Goal: Task Accomplishment & Management: Manage account settings

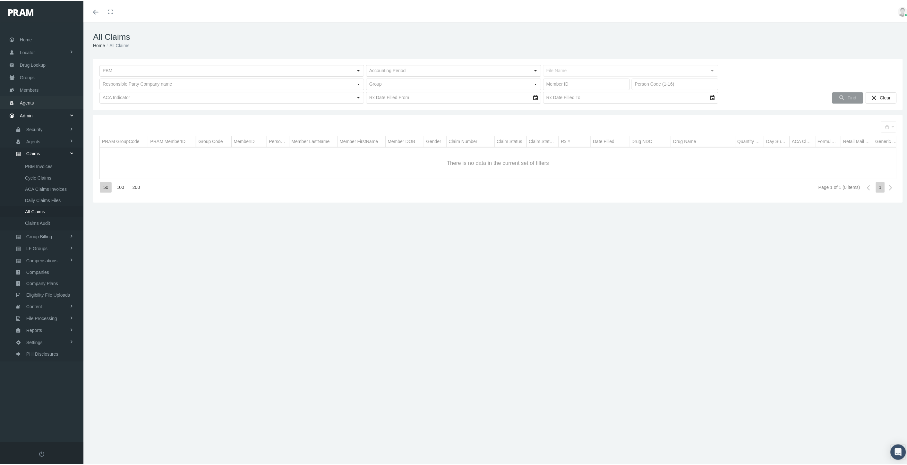
click at [30, 100] on span "Agents" at bounding box center [27, 102] width 14 height 12
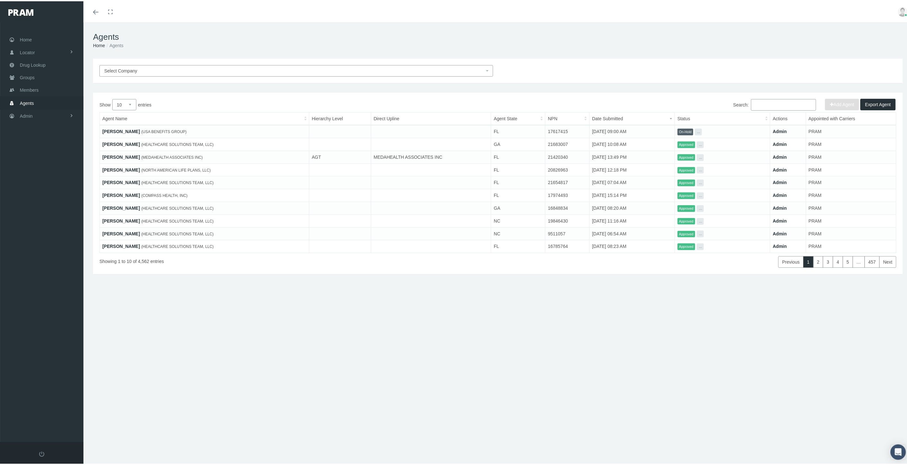
click at [787, 102] on input "Search:" at bounding box center [783, 104] width 65 height 12
paste input "[PERSON_NAME]"
type input "[PERSON_NAME]"
click at [682, 131] on span "On-Hold" at bounding box center [686, 130] width 16 height 7
click at [117, 129] on link "Jacquelyne Cassella" at bounding box center [121, 130] width 38 height 5
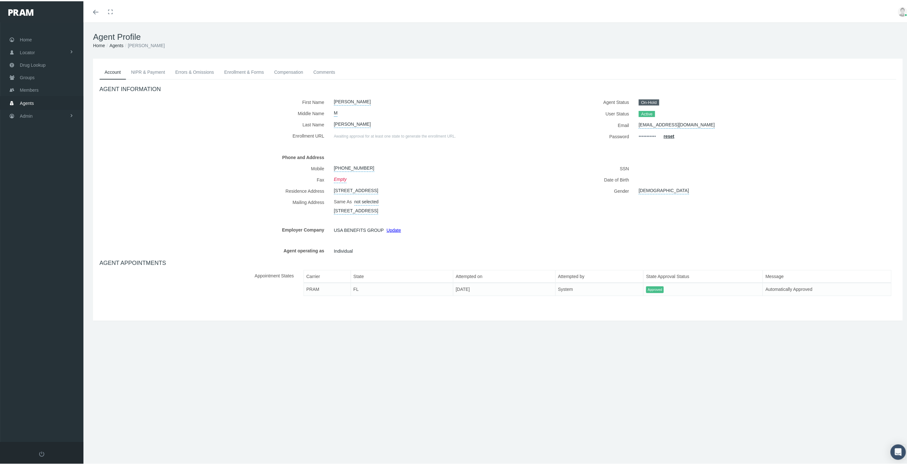
click at [289, 69] on link "Compensation" at bounding box center [288, 71] width 39 height 14
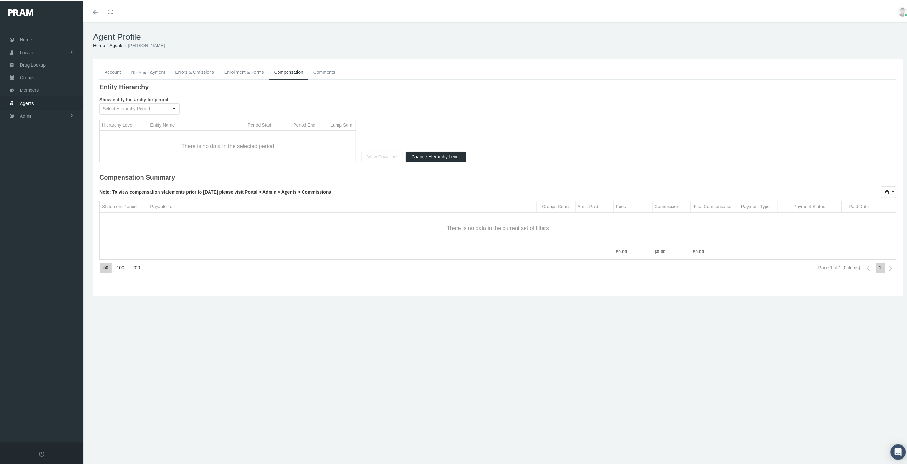
click at [324, 72] on link "Comments" at bounding box center [324, 71] width 32 height 14
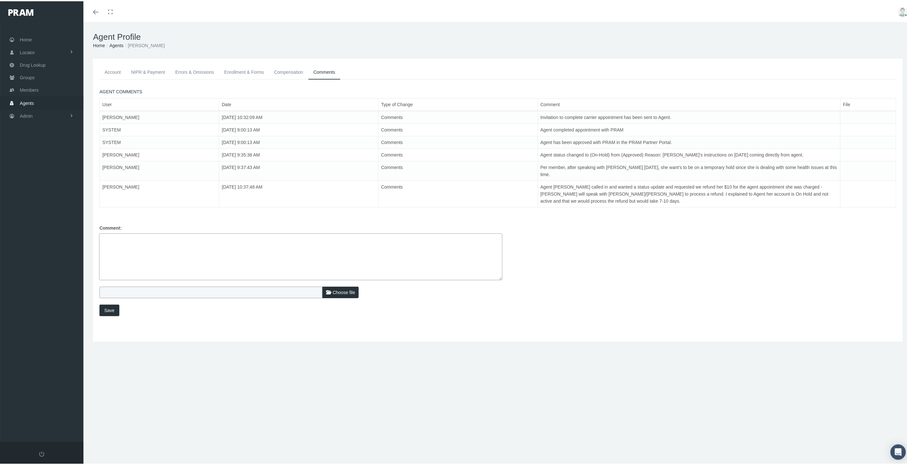
click at [119, 44] on link "Agents" at bounding box center [116, 44] width 14 height 5
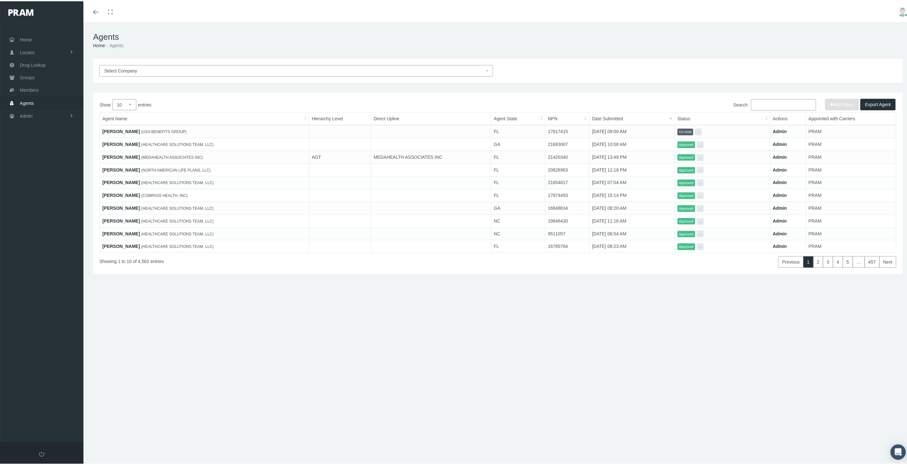
click at [769, 100] on input "Search:" at bounding box center [783, 104] width 65 height 12
paste input "LANCE OTEY"
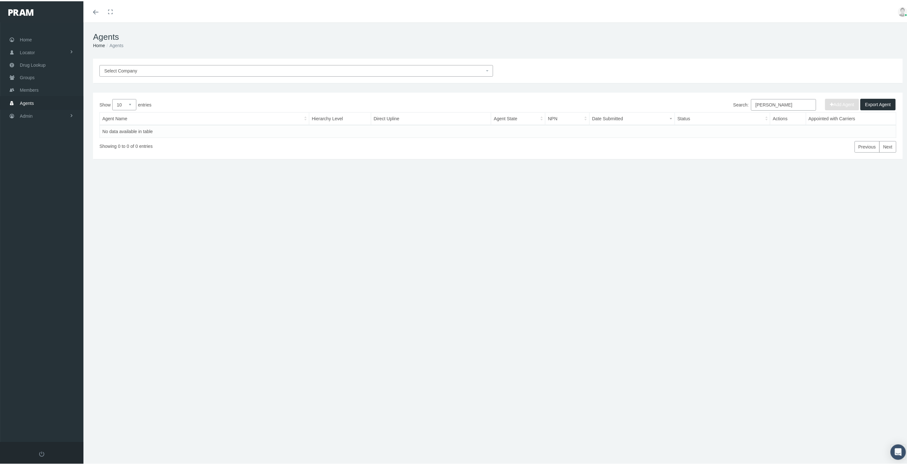
drag, startPoint x: 787, startPoint y: 103, endPoint x: 744, endPoint y: 105, distance: 42.4
click at [744, 105] on label "Search: LANCE OTEY" at bounding box center [774, 104] width 83 height 12
click at [784, 104] on input "LANCE OTEY" at bounding box center [783, 104] width 65 height 12
drag, startPoint x: 772, startPoint y: 101, endPoint x: 739, endPoint y: 103, distance: 32.7
click at [739, 103] on label "Search: LANCE OTEY" at bounding box center [774, 104] width 83 height 12
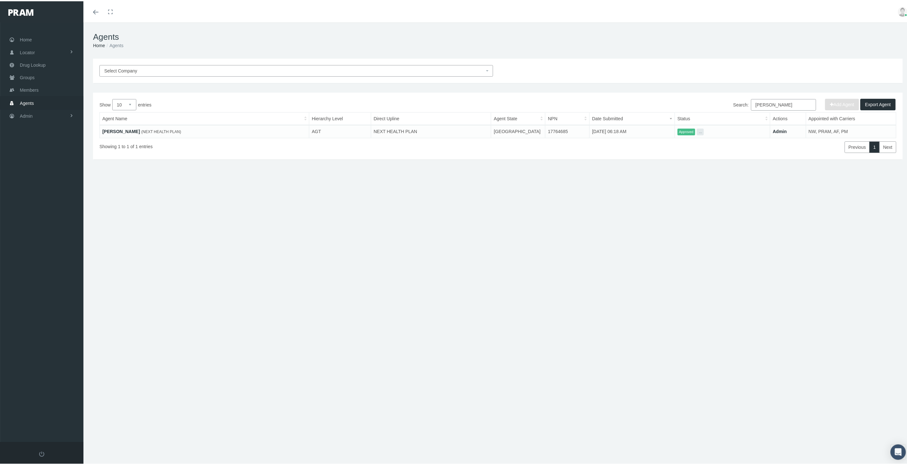
type input "[PERSON_NAME]"
click at [117, 128] on link "[PERSON_NAME]" at bounding box center [121, 130] width 38 height 5
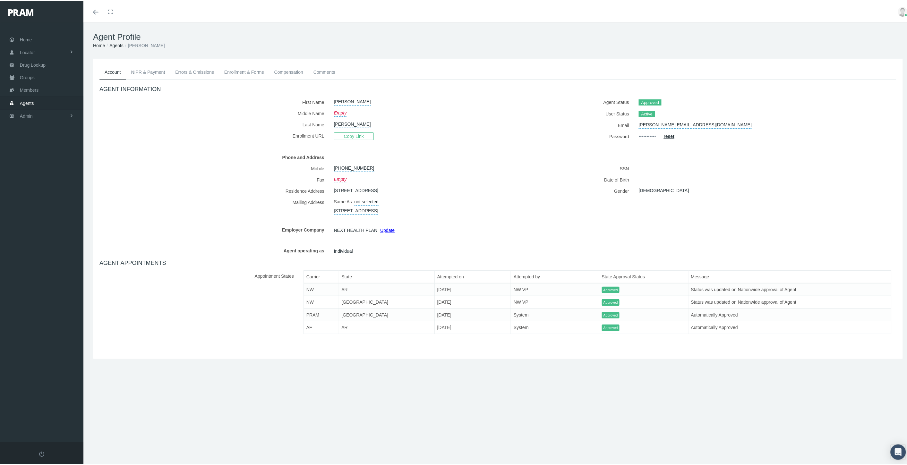
click at [142, 71] on link "NIPR & Payment" at bounding box center [148, 71] width 44 height 14
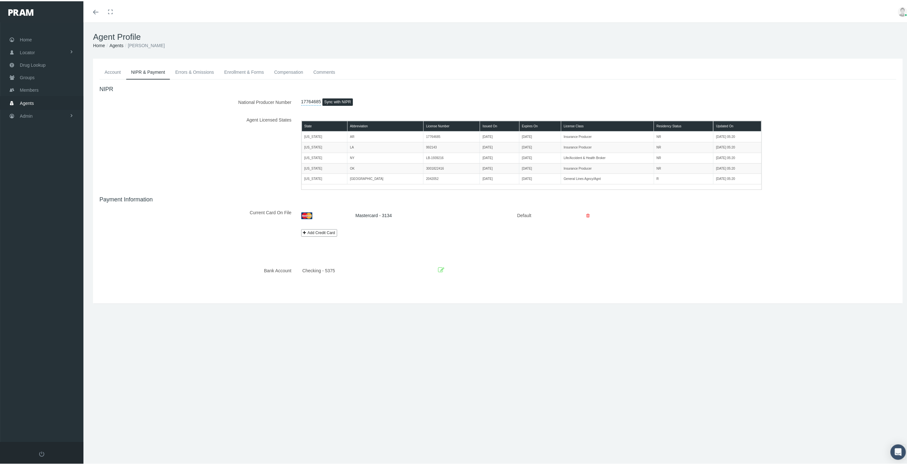
click at [190, 66] on link "Errors & Omissions" at bounding box center [194, 71] width 49 height 14
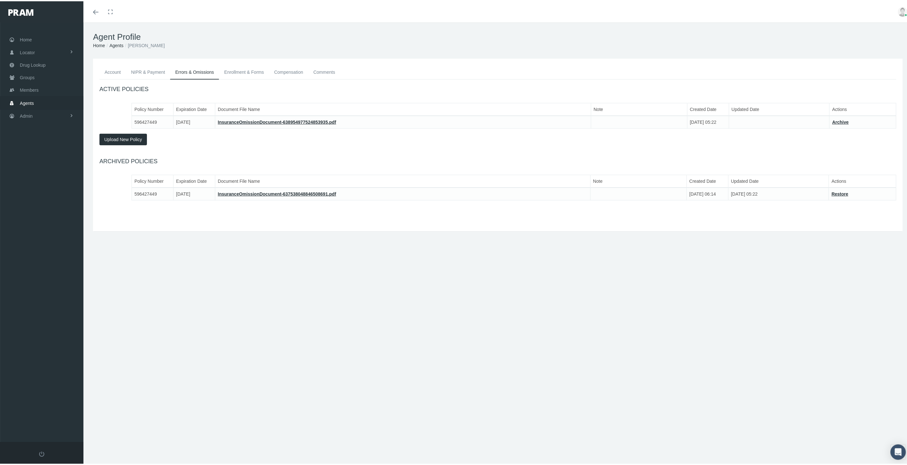
click at [241, 72] on link "Enrollment & Forms" at bounding box center [244, 71] width 50 height 14
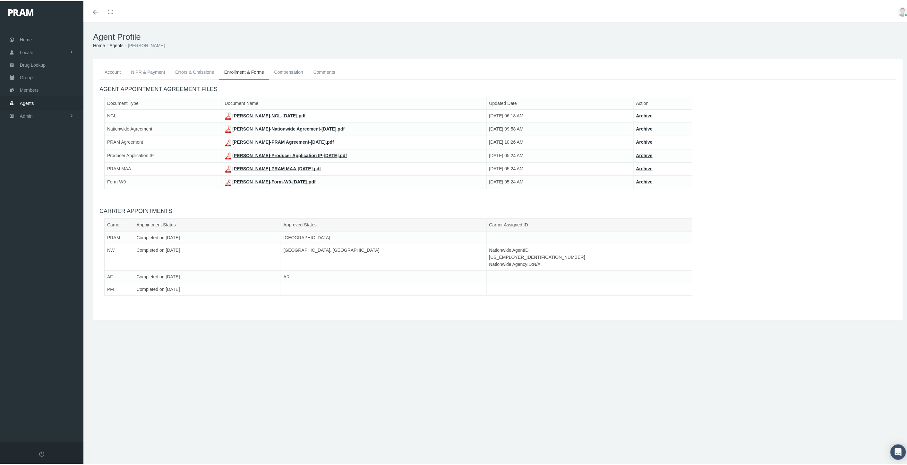
click at [249, 154] on link "LANCE OTEY-Producer Application IP-Oct 08, 2025.pdf" at bounding box center [286, 154] width 122 height 5
click at [247, 167] on link "LANCE OTEY-PRAM MAA-Oct 08, 2025.pdf" at bounding box center [273, 167] width 96 height 5
click at [245, 180] on link "LANCE OTEY-Form-W9-Oct 08, 2025.pdf" at bounding box center [270, 180] width 91 height 5
click at [290, 128] on link "LANCE OTEY-Nationwide Agreement-Apr 21, 2021.pdf" at bounding box center [285, 127] width 120 height 5
click at [322, 72] on link "Comments" at bounding box center [324, 71] width 32 height 14
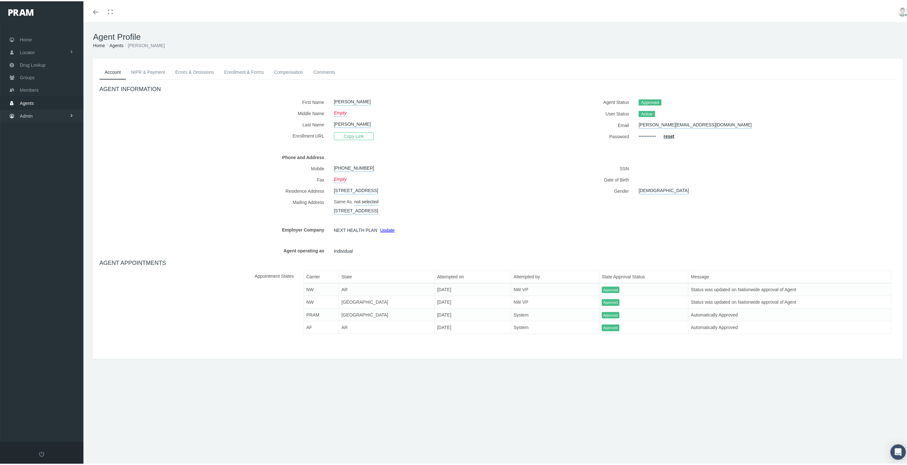
click at [36, 111] on link "Admin" at bounding box center [41, 114] width 83 height 13
click at [60, 268] on link "Settings" at bounding box center [41, 270] width 83 height 11
click at [57, 357] on span "Mail Merge Templates" at bounding box center [47, 362] width 44 height 11
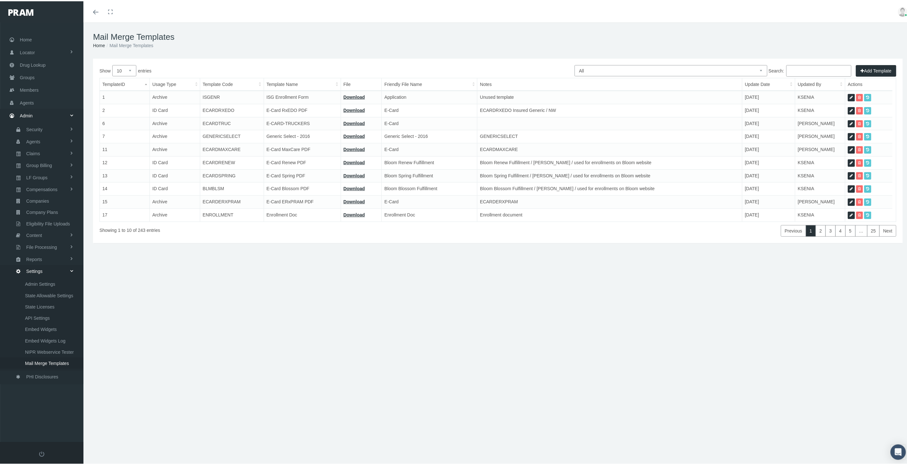
click at [707, 71] on select "All Members Agents Onboarding Prospects Group Policy Related Remittances Formul…" at bounding box center [671, 69] width 193 height 11
select select "2"
click at [575, 64] on select "All Members Agents Onboarding Prospects Group Policy Related Remittances Formul…" at bounding box center [671, 69] width 193 height 11
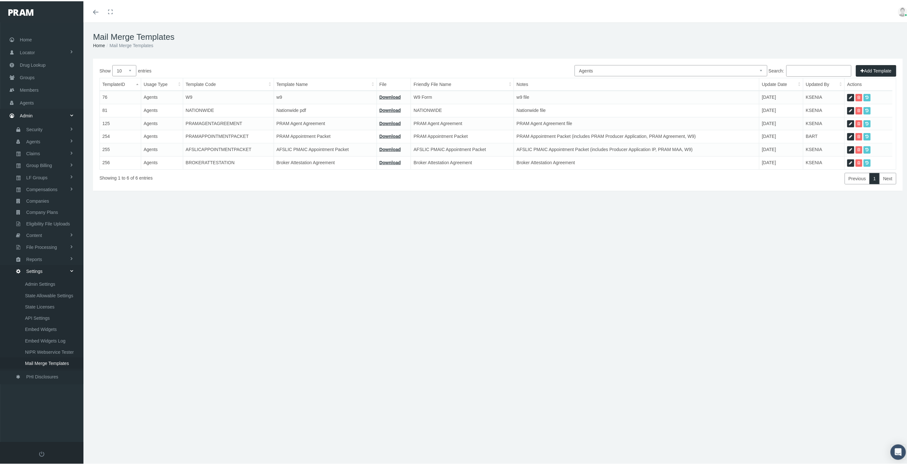
click at [795, 69] on input "Search:" at bounding box center [818, 70] width 65 height 12
type input "f"
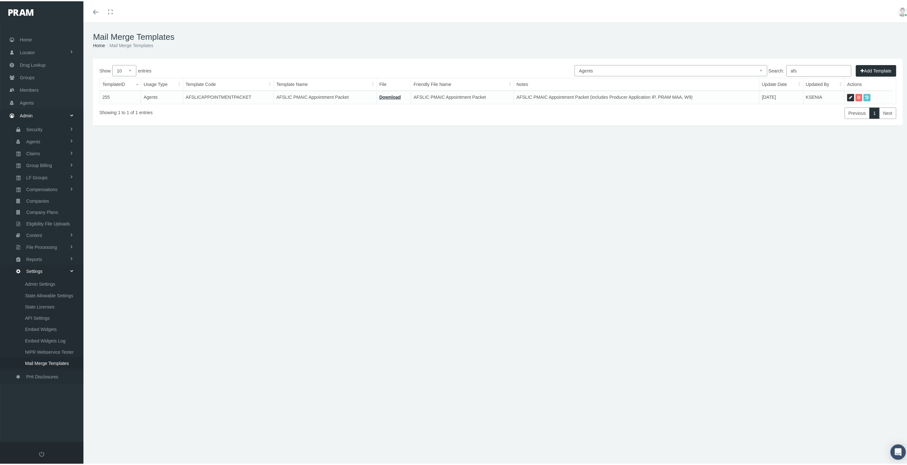
type input "afs"
click at [849, 94] on icon at bounding box center [850, 96] width 3 height 6
select select "2"
type input "AFSLICAPPOINTMENTPACKET"
type input "AFSLIC PMAIC Appointment Packet"
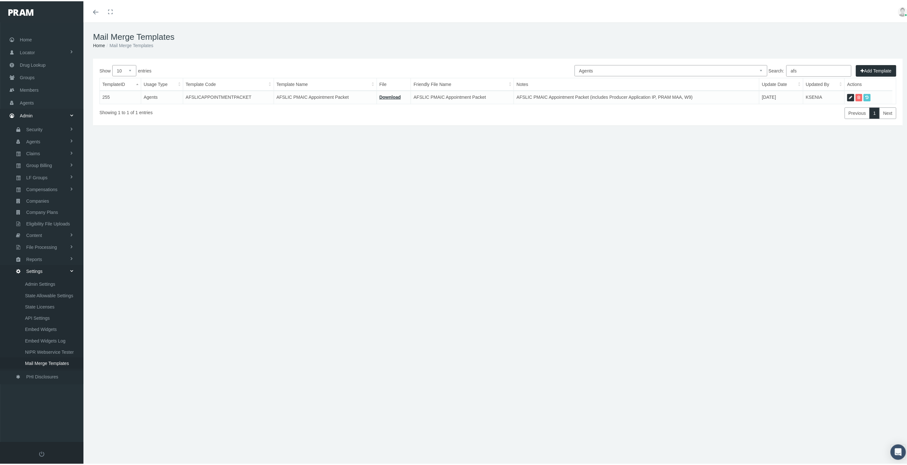
type input "AFSLIC appointment packet [DATE].pdf"
type input "AFSLIC PMAIC Appointment Packet"
type textarea "AFSLIC PMAIC Appointment Packet (includes Producer Application IP, PRAM MAA, W9)"
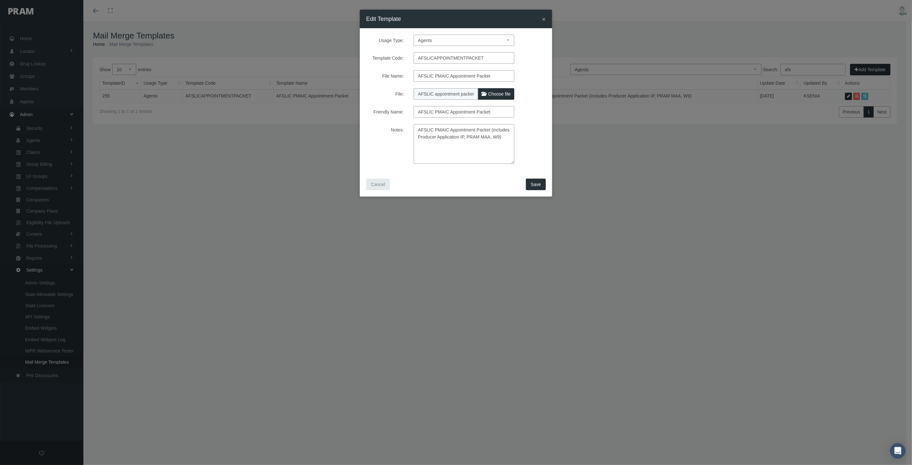
click at [491, 94] on span "Choose file" at bounding box center [500, 93] width 22 height 5
click at [491, 94] on input "File:" at bounding box center [456, 92] width 85 height 9
type input "C:\fakepath\AFSLIC appointment packet [DATE].pdf"
click at [541, 184] on button "Save" at bounding box center [536, 185] width 20 height 12
select select "1"
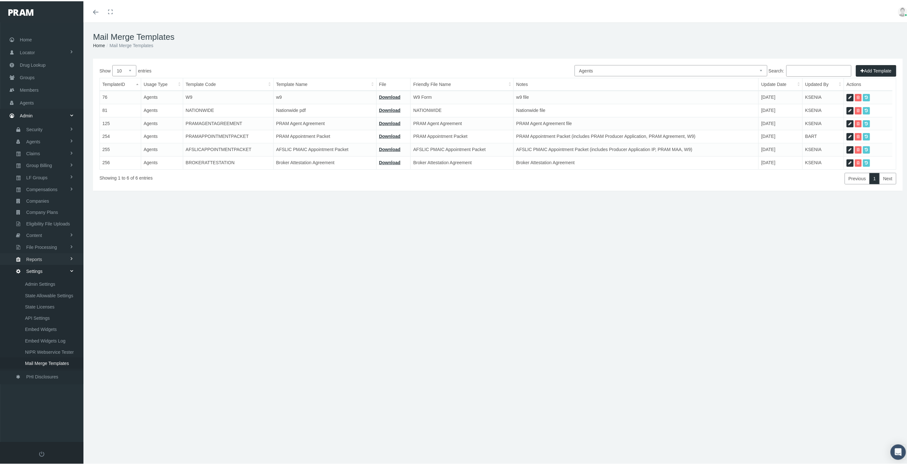
click at [49, 252] on link "Reports" at bounding box center [41, 257] width 83 height 11
click at [47, 266] on link "Reports" at bounding box center [41, 270] width 83 height 11
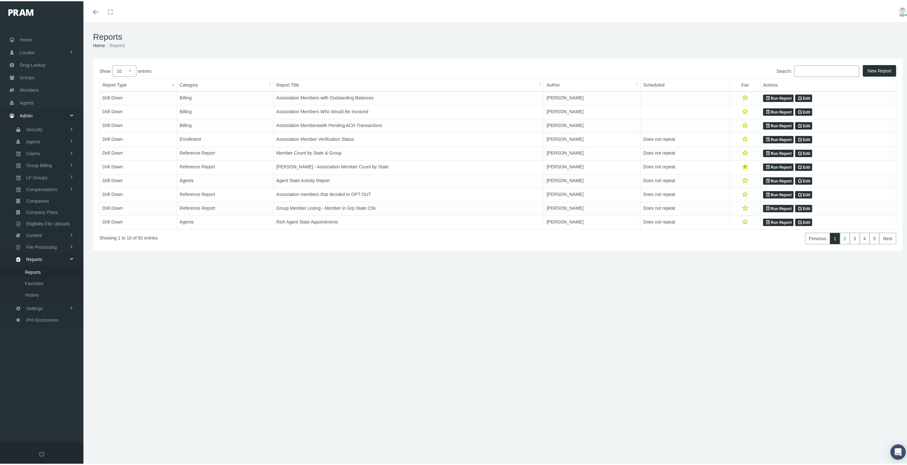
click at [819, 71] on input "Search:" at bounding box center [826, 70] width 65 height 12
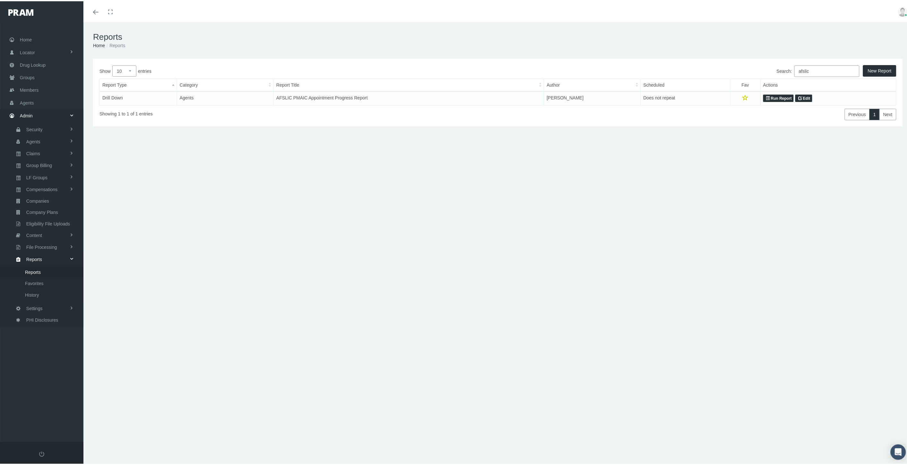
type input "afslic"
click at [780, 95] on link "Run Report" at bounding box center [778, 97] width 30 height 8
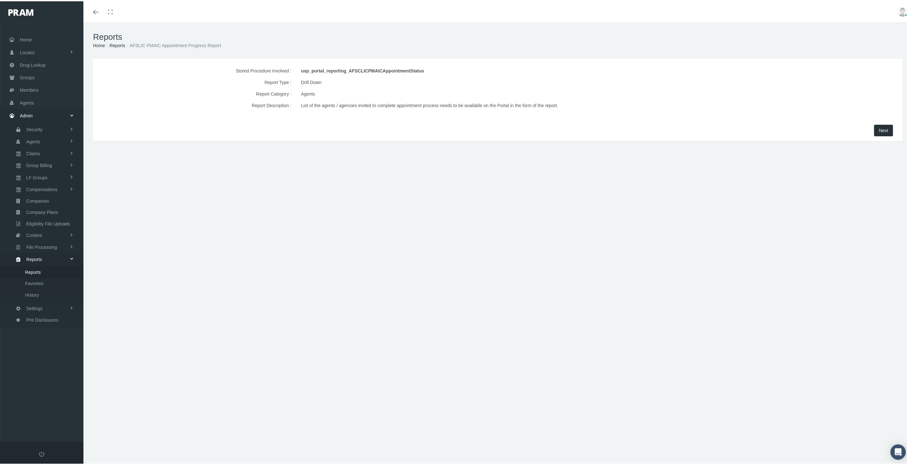
click at [879, 129] on span "Next" at bounding box center [883, 129] width 9 height 5
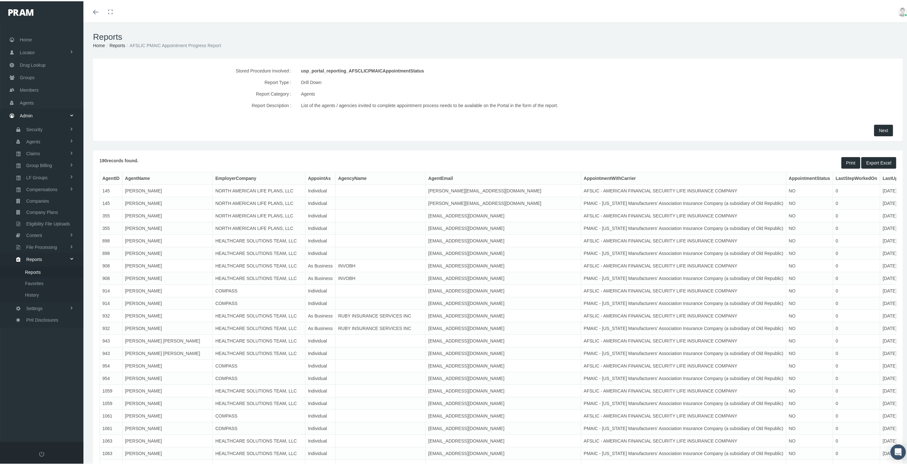
click at [874, 159] on button "Export Excel" at bounding box center [878, 162] width 35 height 12
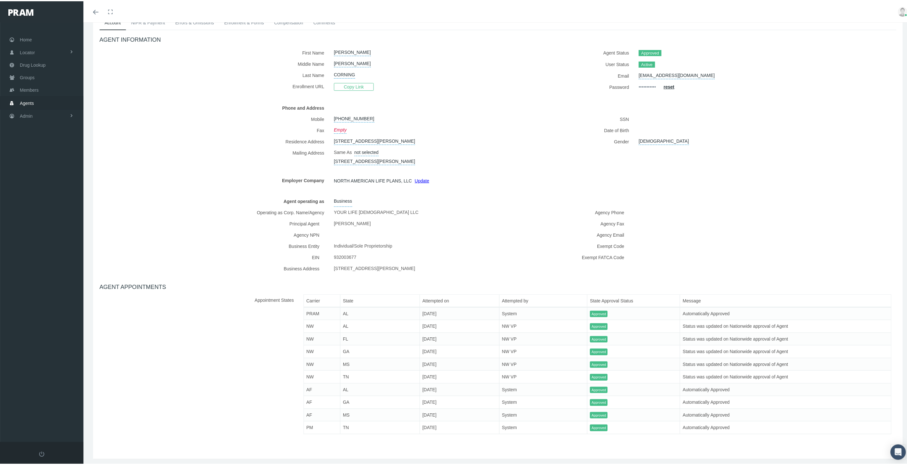
scroll to position [31, 0]
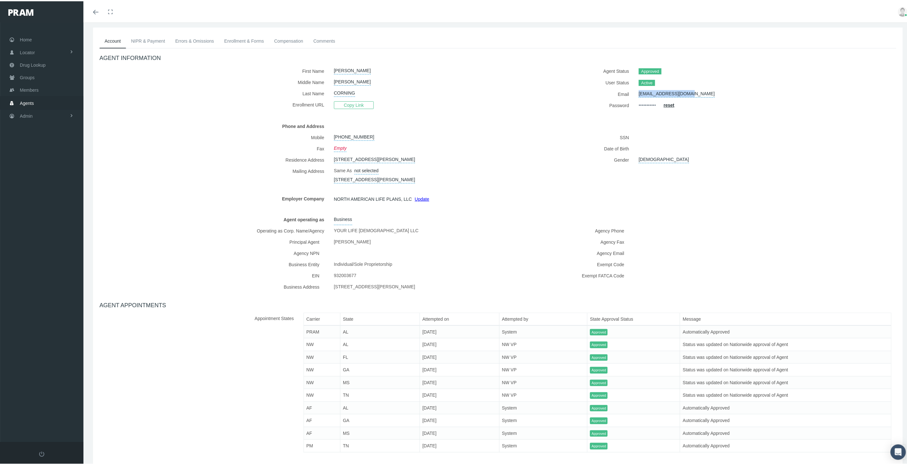
drag, startPoint x: 693, startPoint y: 89, endPoint x: 636, endPoint y: 88, distance: 57.1
click at [636, 88] on div "[EMAIL_ADDRESS][DOMAIN_NAME]" at bounding box center [749, 92] width 230 height 11
copy link "[EMAIL_ADDRESS][DOMAIN_NAME]"
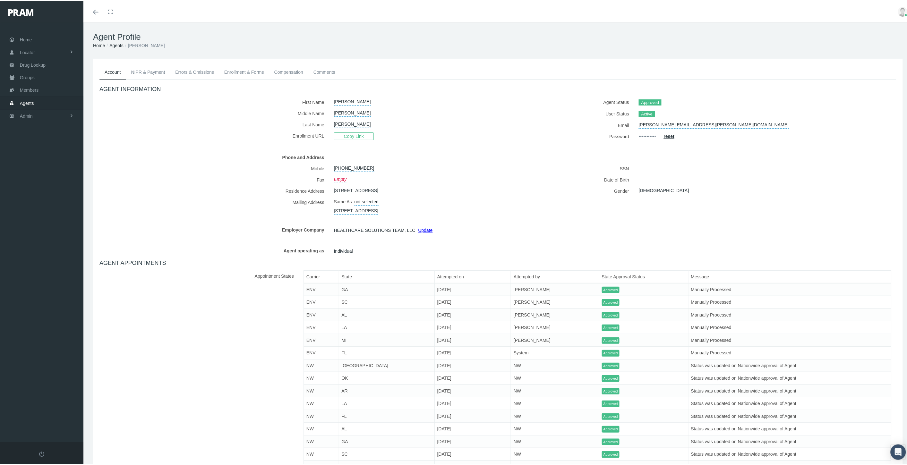
click at [234, 73] on link "Enrollment & Forms" at bounding box center [244, 71] width 50 height 14
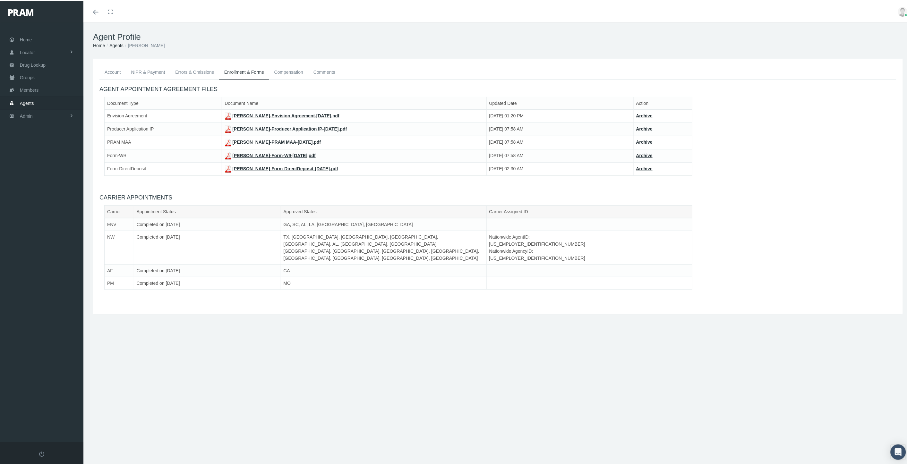
click at [329, 73] on link "Comments" at bounding box center [324, 71] width 32 height 14
